Goal: Find specific fact: Find specific fact

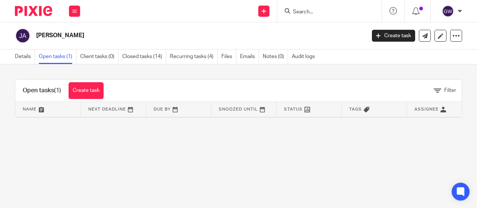
scroll to position [0, 86]
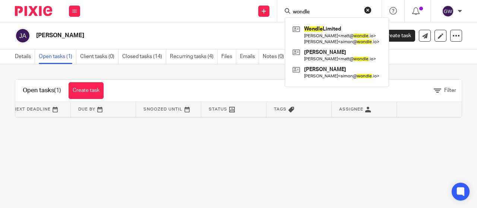
type input "wondle"
drag, startPoint x: 317, startPoint y: 10, endPoint x: 250, endPoint y: 0, distance: 67.1
click at [255, 3] on div "Send new email Create task Add client wondle Wondle Limited [PERSON_NAME] < [PE…" at bounding box center [283, 11] width 390 height 22
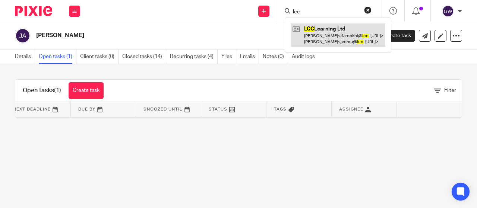
type input "lcc"
click at [328, 36] on link at bounding box center [338, 34] width 95 height 23
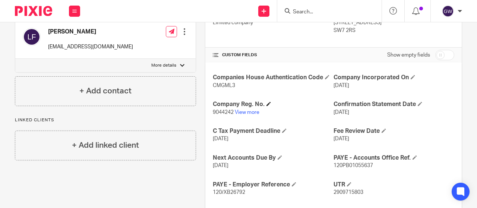
scroll to position [149, 0]
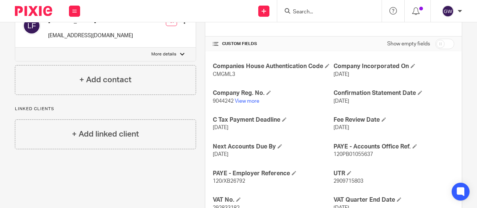
click at [223, 101] on span "9044242" at bounding box center [223, 101] width 21 height 5
copy p "9044242"
